Goal: Check status: Check status

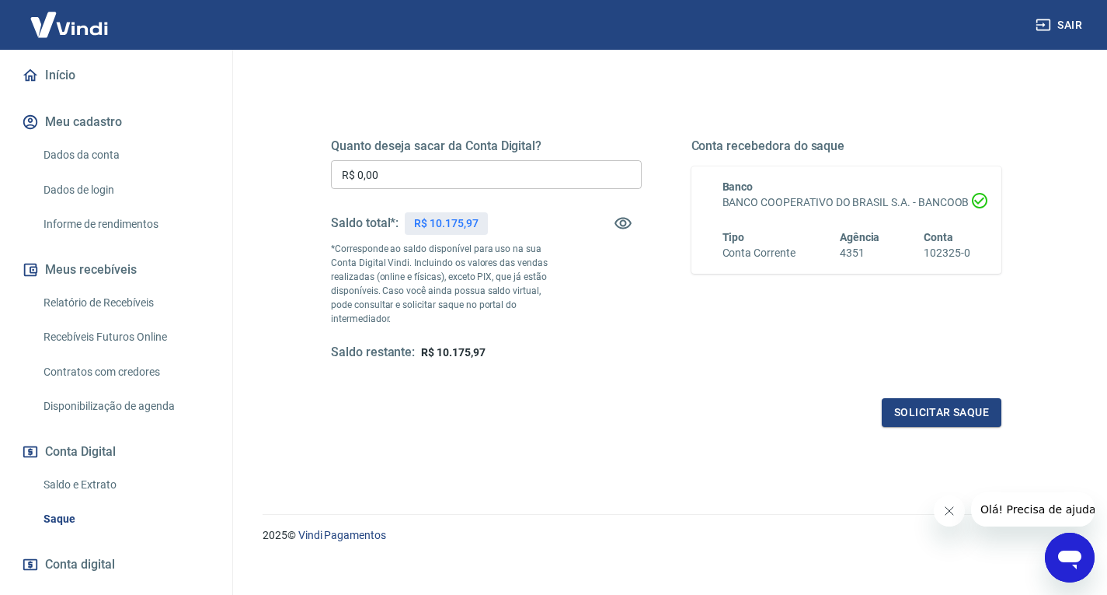
scroll to position [217, 0]
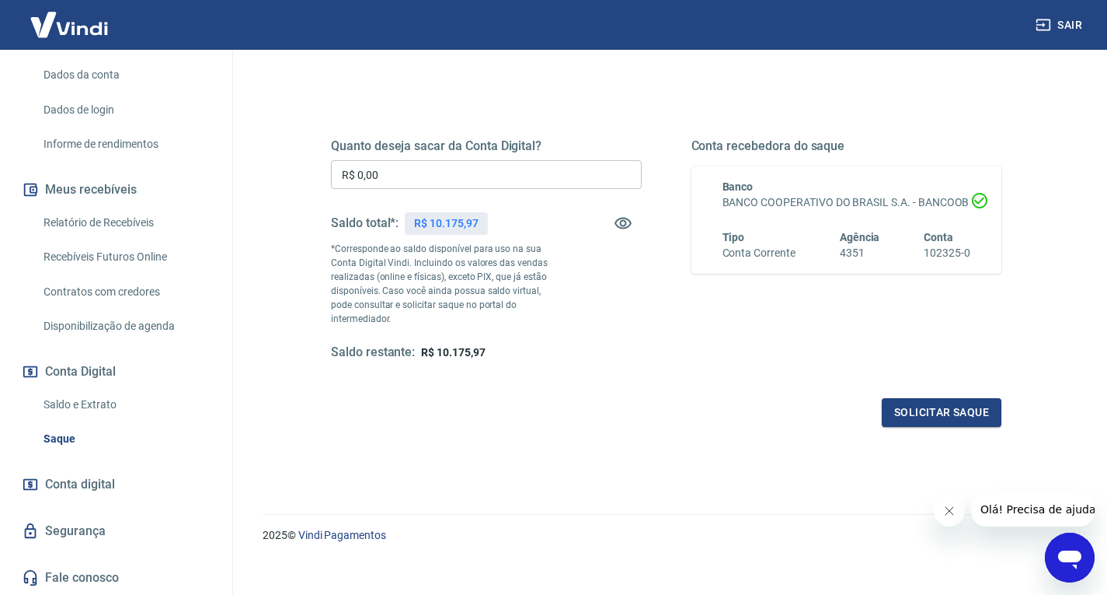
drag, startPoint x: 126, startPoint y: 444, endPoint x: 54, endPoint y: 397, distance: 86.0
click at [52, 396] on link "Saldo e Extrato" at bounding box center [125, 405] width 176 height 32
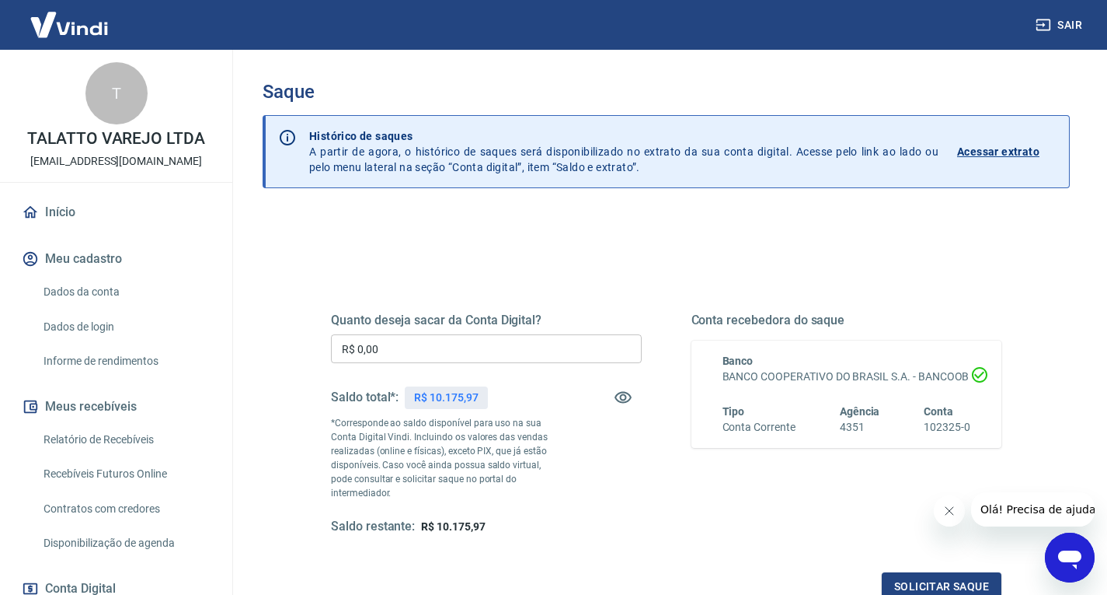
click at [457, 394] on p "R$ 10.175,97" at bounding box center [446, 397] width 64 height 16
copy p "10.175,97"
